Goal: Communication & Community: Participate in discussion

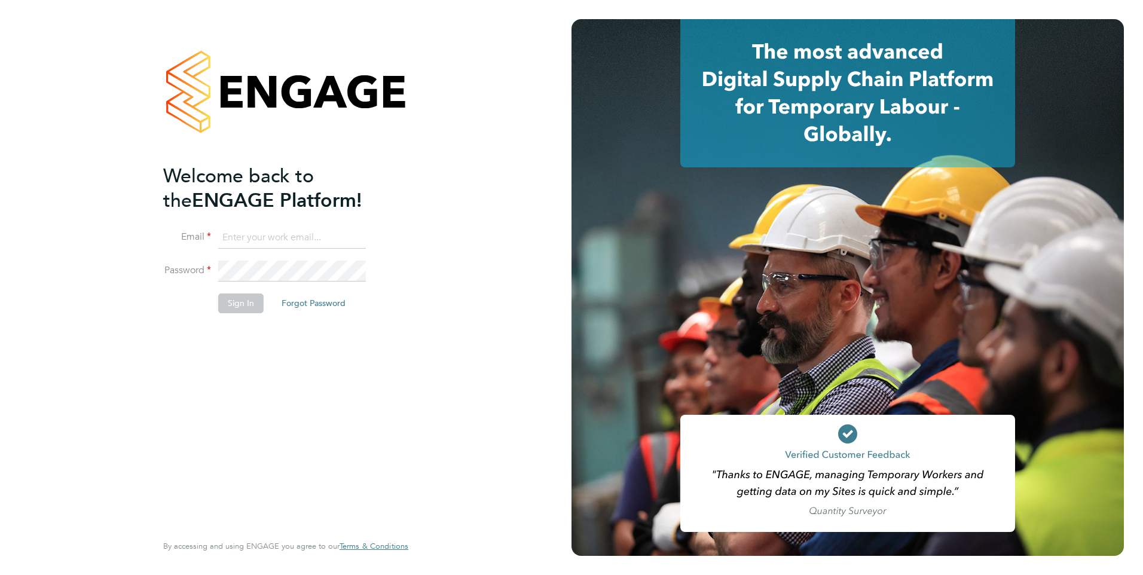
type input "[EMAIL_ADDRESS][DOMAIN_NAME]"
click at [237, 304] on button "Sign In" at bounding box center [240, 303] width 45 height 19
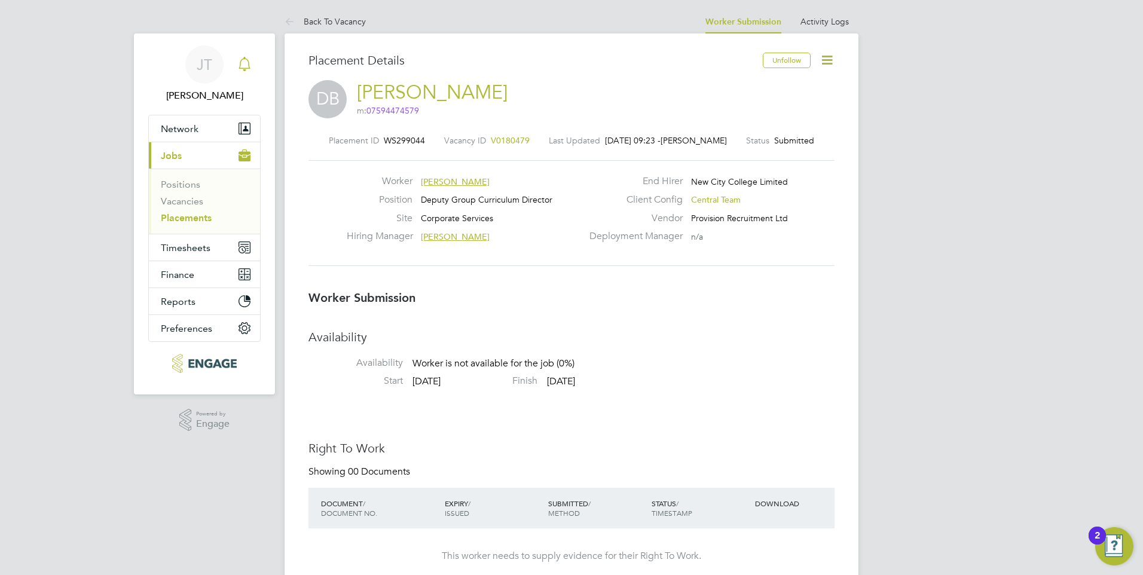
click at [250, 68] on icon "Main navigation" at bounding box center [244, 64] width 14 height 14
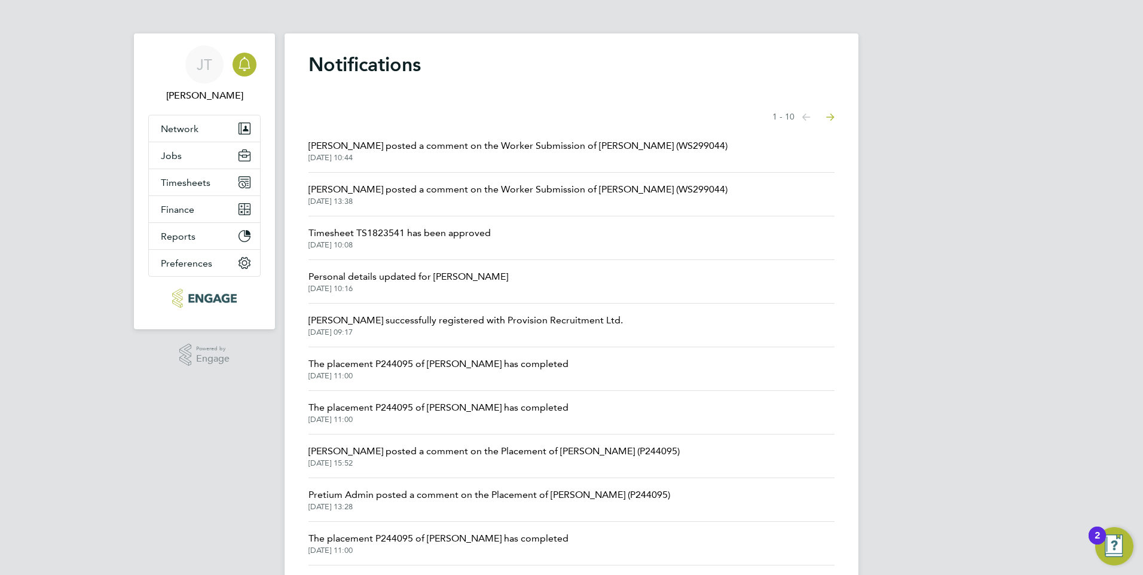
click at [566, 145] on span "Kerry Cattle posted a comment on the Worker Submission of Duncan Barnes (WS2990…" at bounding box center [517, 146] width 419 height 14
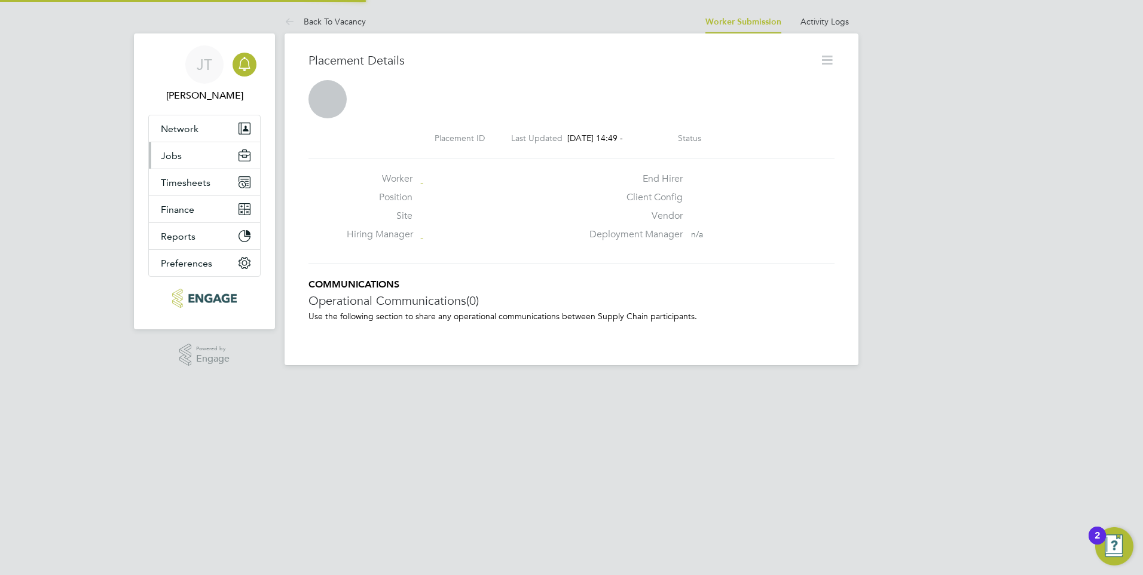
scroll to position [6, 6]
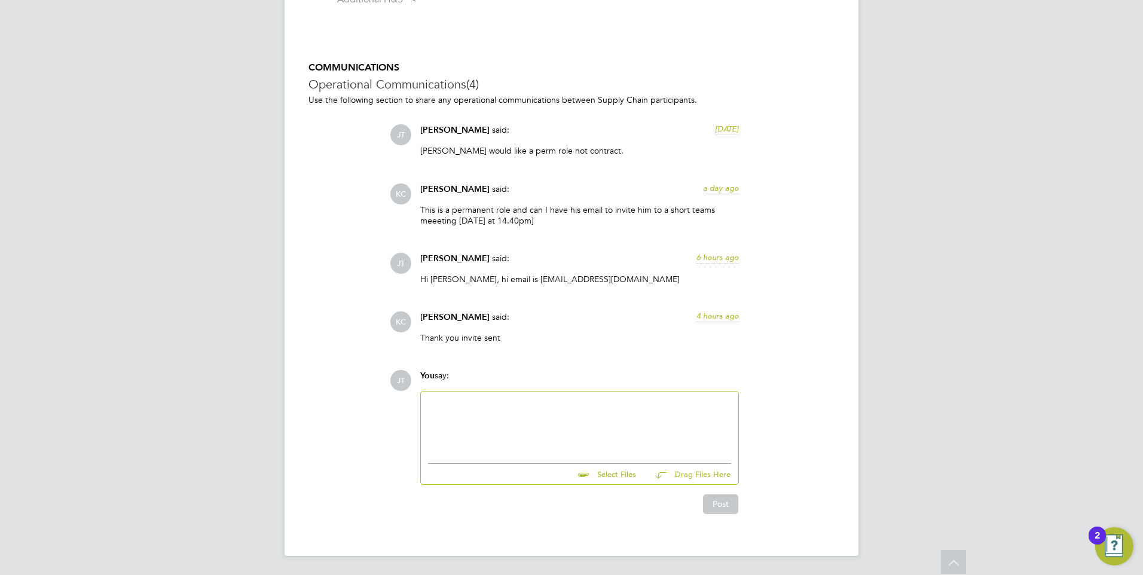
click at [539, 426] on div at bounding box center [579, 424] width 303 height 51
click at [552, 399] on div at bounding box center [579, 424] width 303 height 51
